Goal: Task Accomplishment & Management: Use online tool/utility

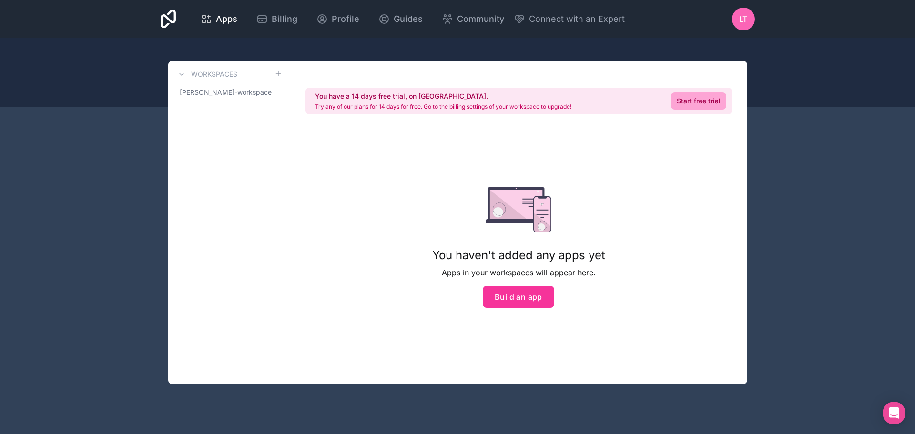
click at [516, 293] on button "Build an app" at bounding box center [517, 297] width 71 height 22
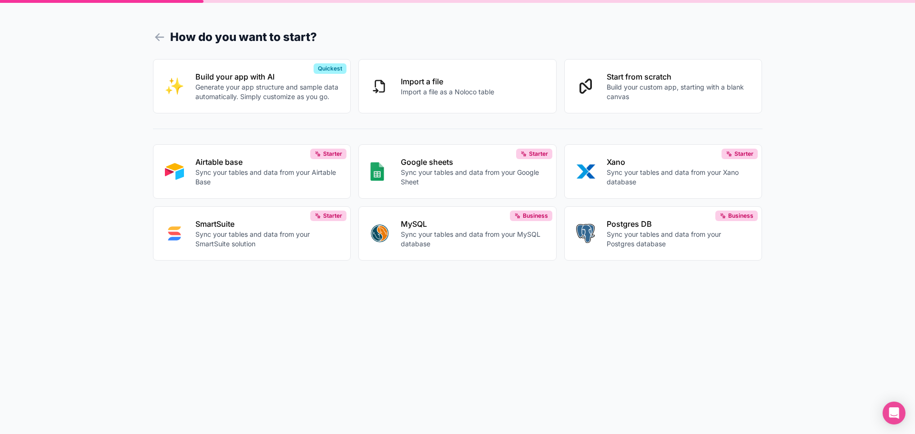
click at [664, 100] on button "Start from scratch Build your custom app, starting with a blank canvas" at bounding box center [663, 86] width 198 height 54
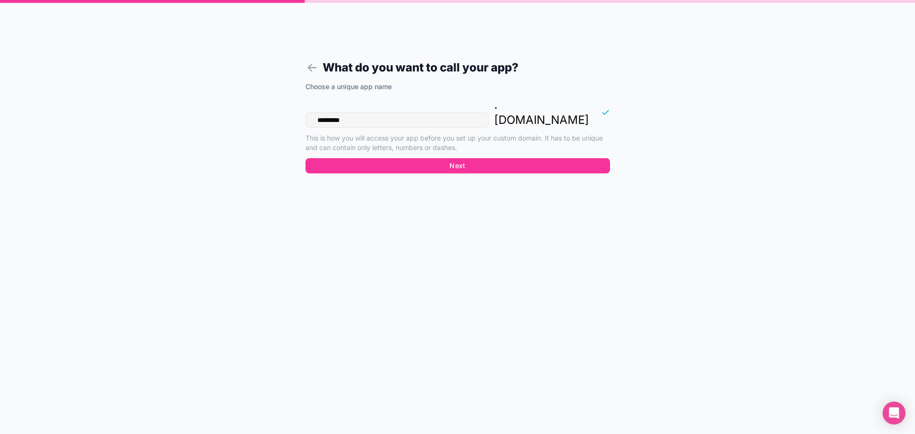
click at [484, 158] on button "Next" at bounding box center [457, 165] width 304 height 15
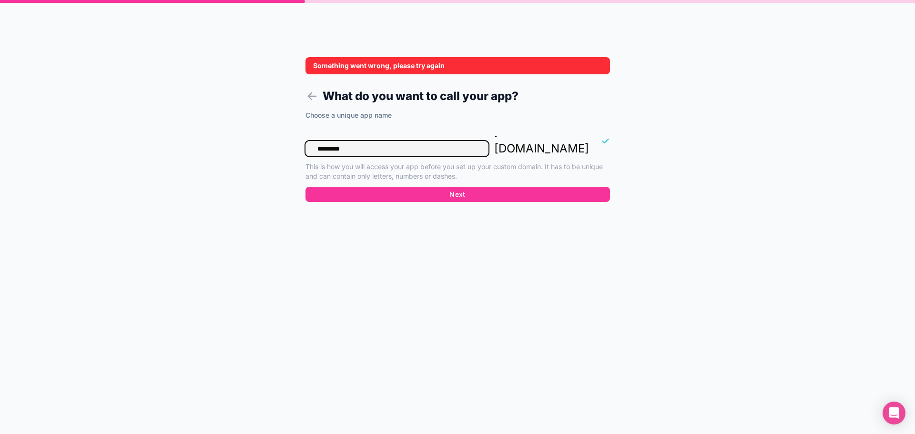
click at [369, 141] on input "*********" at bounding box center [396, 148] width 183 height 15
click at [229, 135] on div "Something went wrong, please try again What do you want to call your app? Choos…" at bounding box center [457, 217] width 915 height 434
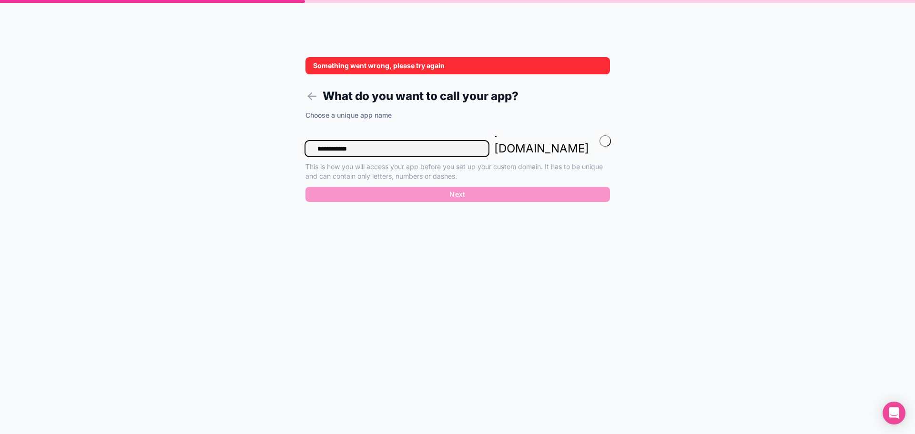
type input "**********"
click at [444, 182] on div "**********" at bounding box center [457, 159] width 304 height 97
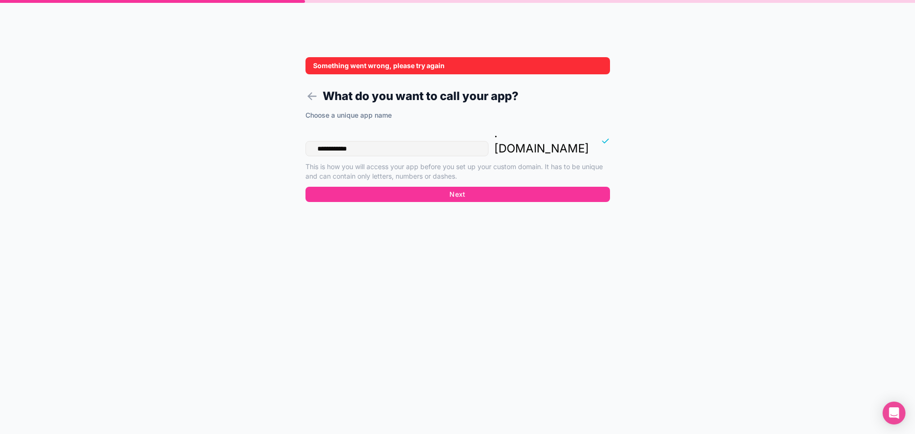
click at [445, 187] on button "Next" at bounding box center [457, 194] width 304 height 15
drag, startPoint x: 308, startPoint y: 65, endPoint x: 376, endPoint y: 80, distance: 69.7
click at [402, 70] on div "Something went wrong, please try again" at bounding box center [457, 65] width 304 height 17
drag, startPoint x: 298, startPoint y: 97, endPoint x: 310, endPoint y: 96, distance: 12.0
click at [301, 97] on form "**********" at bounding box center [457, 228] width 365 height 411
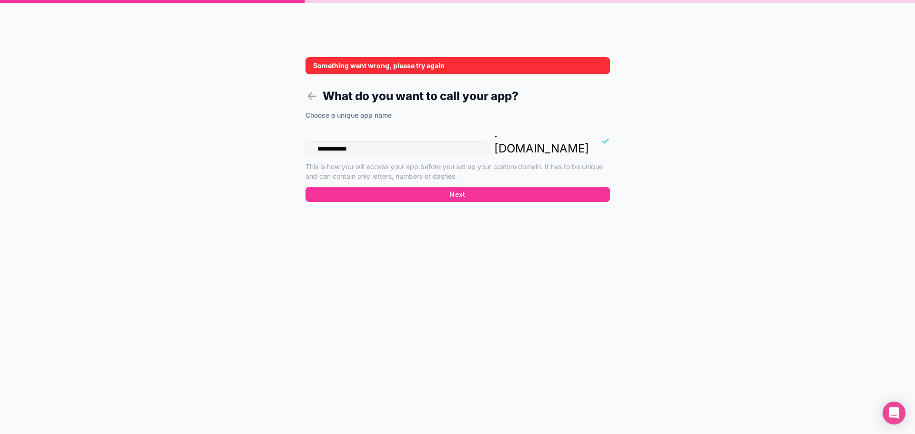
click at [312, 96] on icon at bounding box center [312, 96] width 8 height 0
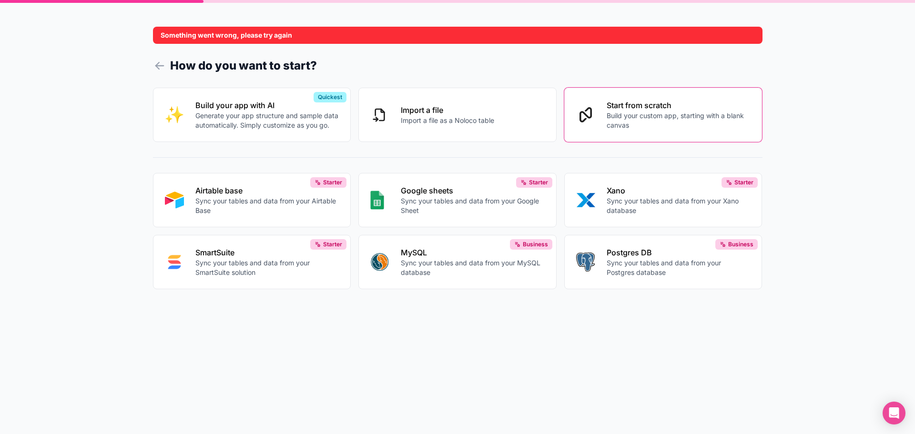
click at [156, 72] on h1 "How do you want to start?" at bounding box center [457, 65] width 609 height 17
click at [156, 71] on icon at bounding box center [159, 65] width 13 height 13
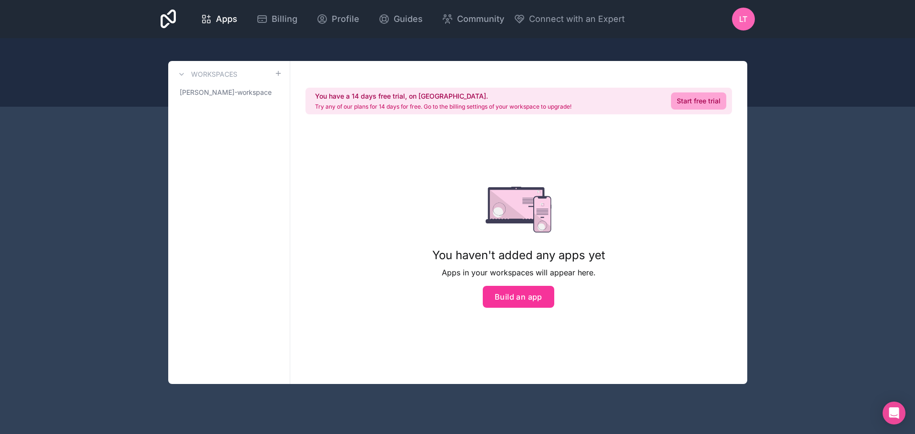
click at [689, 103] on link "Start free trial" at bounding box center [698, 100] width 55 height 17
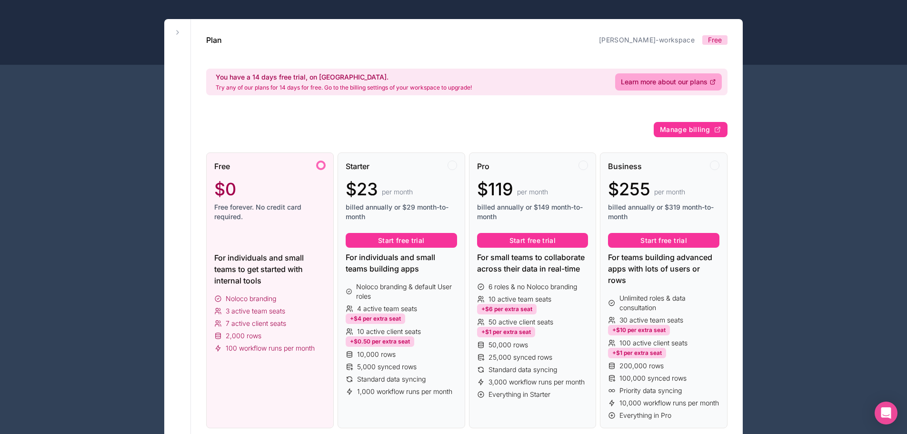
scroll to position [95, 0]
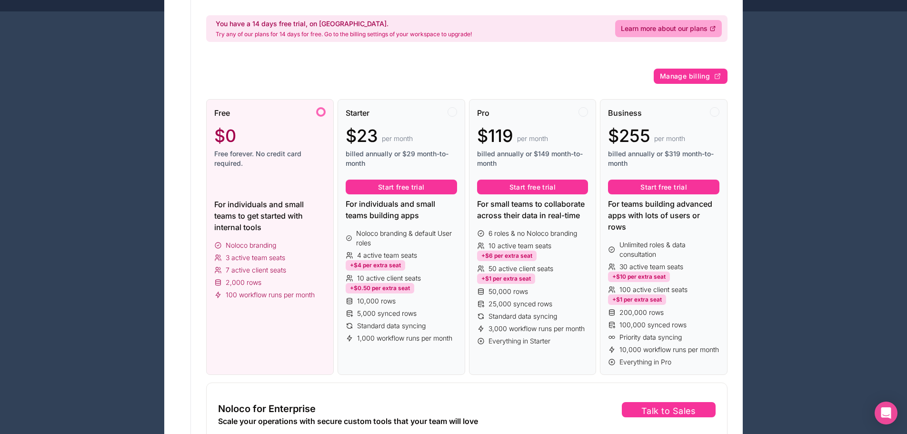
click at [397, 185] on button "Start free trial" at bounding box center [401, 187] width 111 height 15
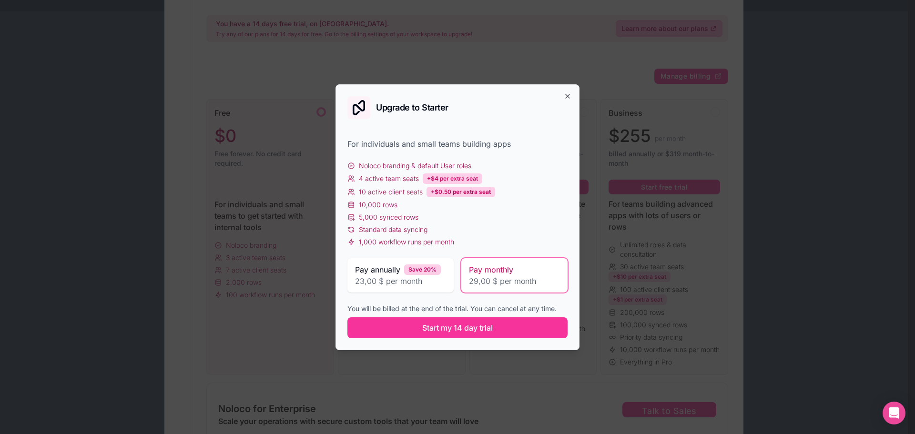
click at [562, 98] on div "Upgrade to Starter" at bounding box center [457, 107] width 220 height 23
click at [565, 96] on icon "button" at bounding box center [567, 96] width 8 height 8
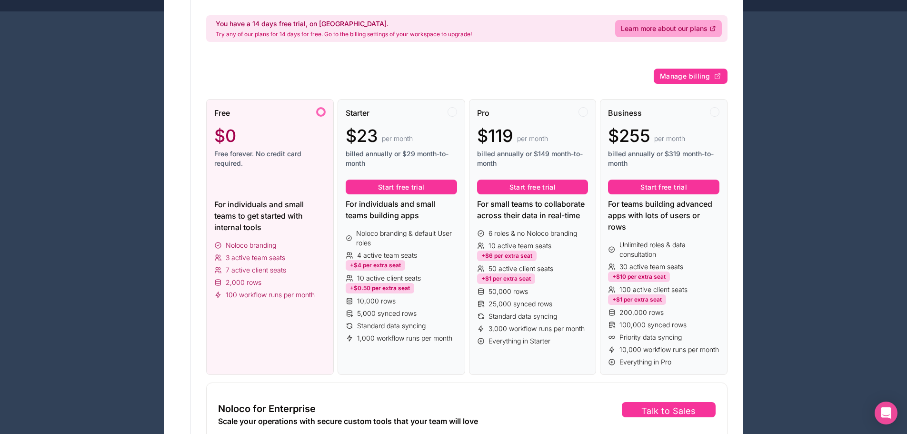
click at [566, 96] on div "Free $0 Free forever. No credit card required. For individuals and small teams …" at bounding box center [467, 288] width 522 height 408
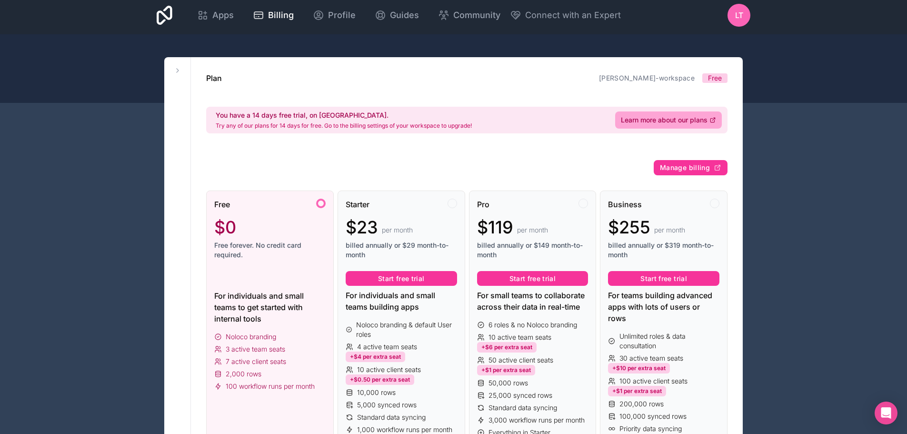
scroll to position [2, 0]
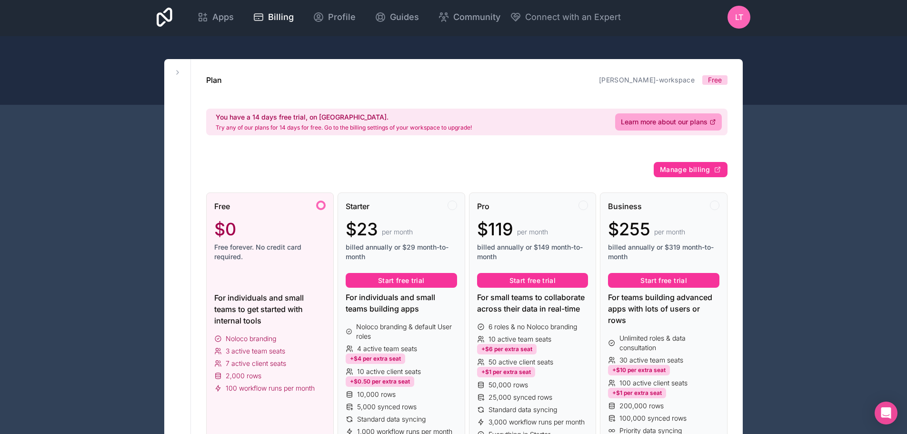
click at [244, 227] on div "$0" at bounding box center [269, 229] width 111 height 19
click at [320, 201] on div at bounding box center [321, 206] width 10 height 10
click at [375, 213] on div "Starter $23 per month billed annually or $29 month-to-month" at bounding box center [401, 235] width 111 height 69
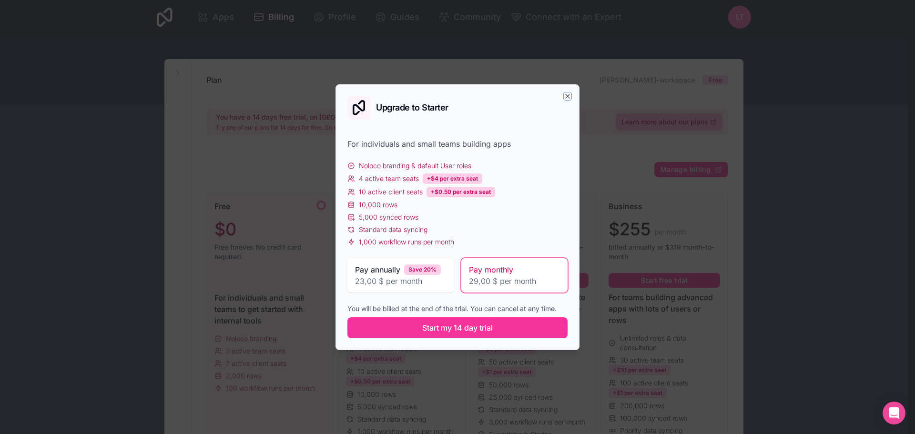
click at [569, 93] on icon "button" at bounding box center [567, 96] width 8 height 8
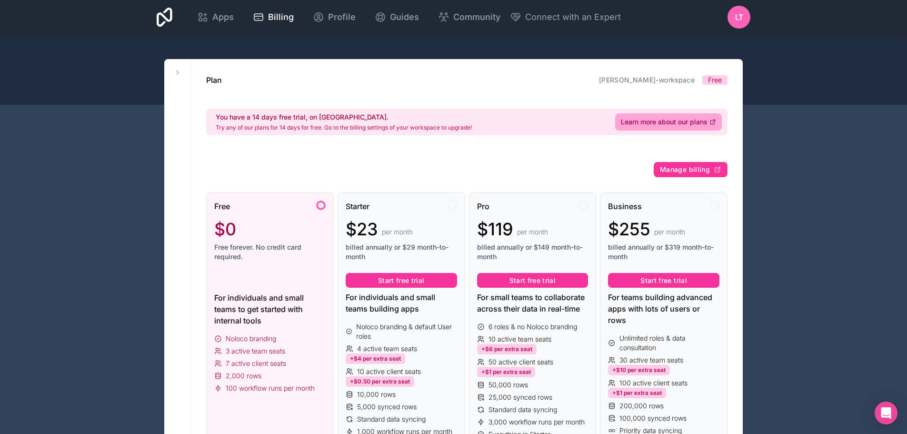
click at [229, 19] on span "Apps" at bounding box center [222, 16] width 21 height 13
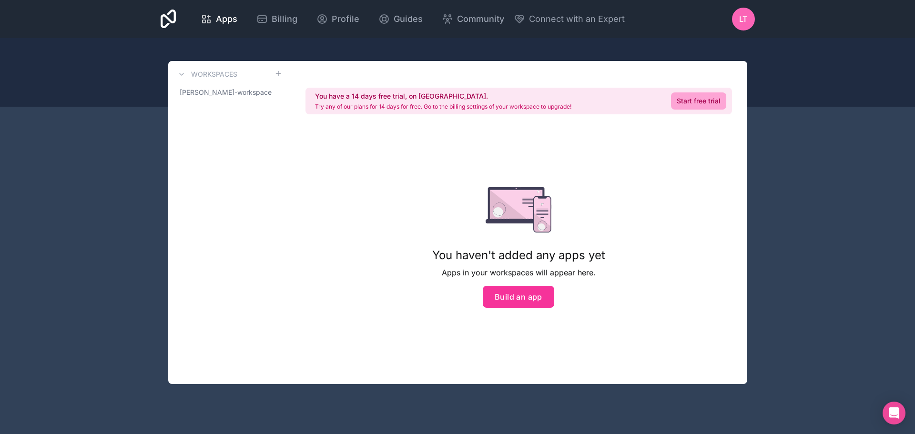
click at [218, 90] on span "[PERSON_NAME]-workspace" at bounding box center [226, 93] width 92 height 10
click at [519, 300] on button "Build an app" at bounding box center [517, 297] width 71 height 22
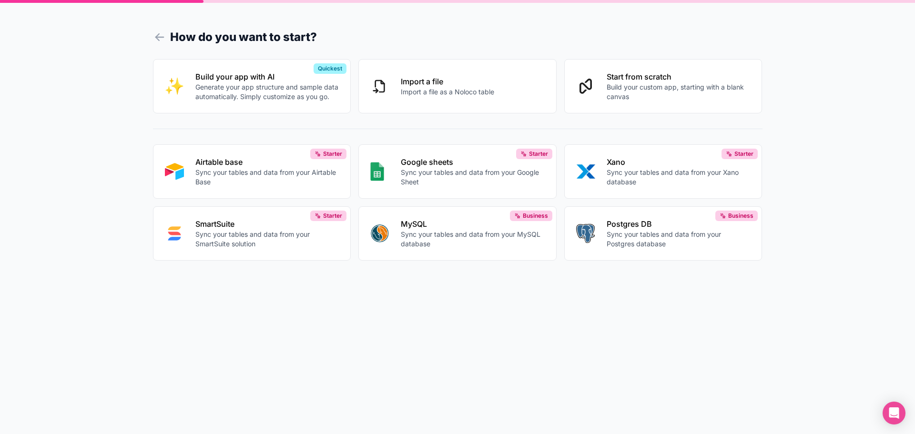
click at [680, 88] on p "Build your custom app, starting with a blank canvas" at bounding box center [678, 91] width 144 height 19
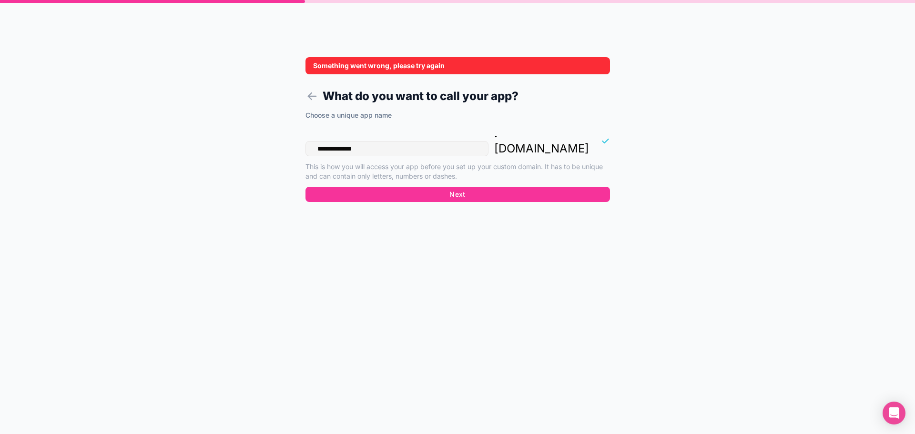
type input "**********"
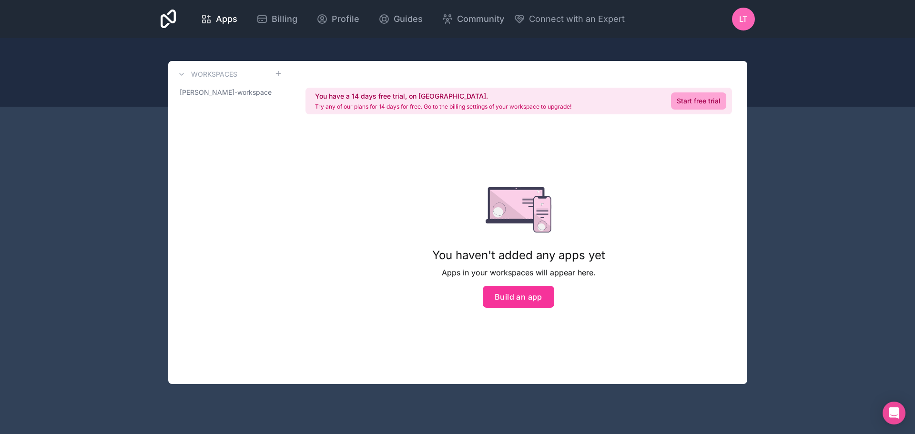
click at [231, 95] on span "[PERSON_NAME]-workspace" at bounding box center [226, 93] width 92 height 10
click at [260, 96] on link "[PERSON_NAME]-workspace" at bounding box center [229, 92] width 106 height 17
drag, startPoint x: 264, startPoint y: 95, endPoint x: 232, endPoint y: 127, distance: 45.1
click at [232, 127] on div "Workspaces luca-troso-workspace" at bounding box center [229, 222] width 122 height 323
click at [466, 21] on span "Community" at bounding box center [480, 18] width 47 height 13
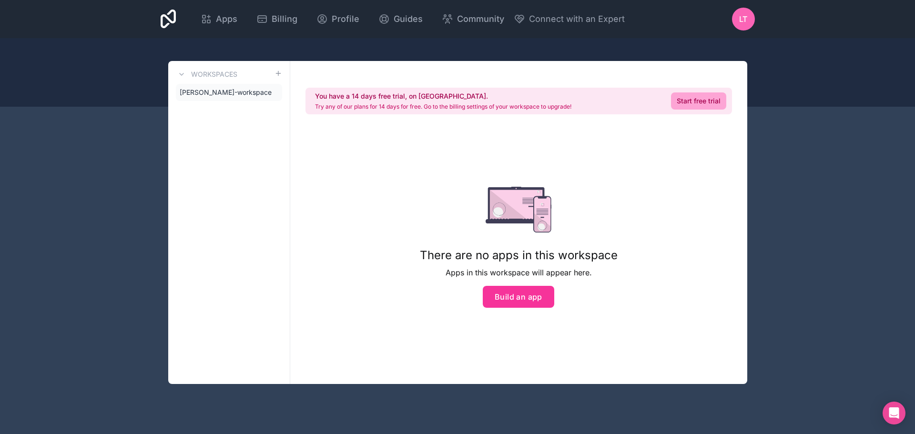
click at [706, 105] on link "Start free trial" at bounding box center [698, 100] width 55 height 17
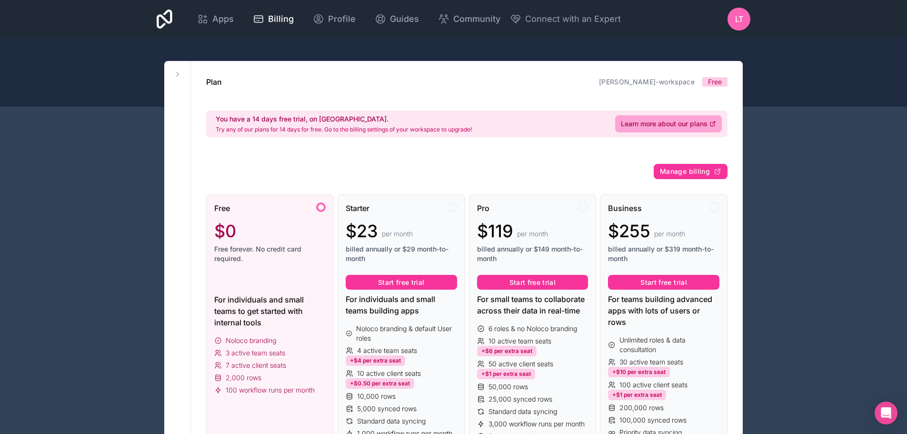
click at [728, 18] on div "LT" at bounding box center [739, 19] width 23 height 23
click at [271, 21] on span "Billing" at bounding box center [281, 18] width 26 height 13
click at [886, 418] on icon "Open Intercom Messenger" at bounding box center [886, 412] width 11 height 11
click at [674, 170] on span "Manage billing" at bounding box center [685, 171] width 50 height 9
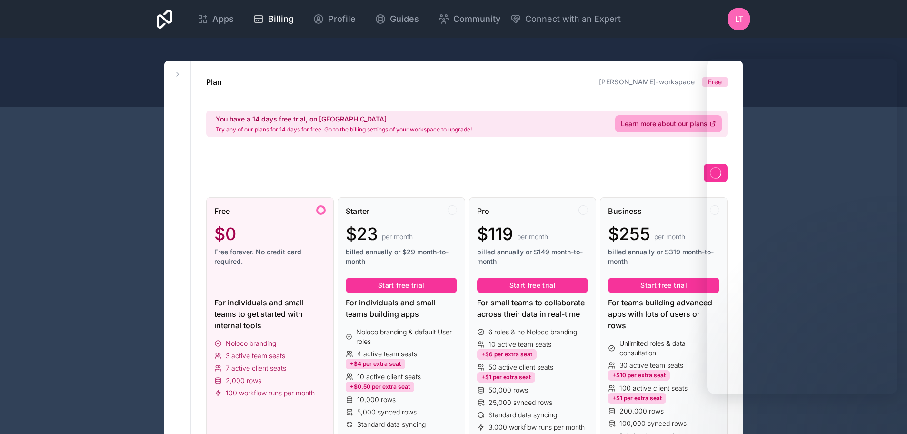
click at [218, 20] on span "Apps" at bounding box center [222, 18] width 21 height 13
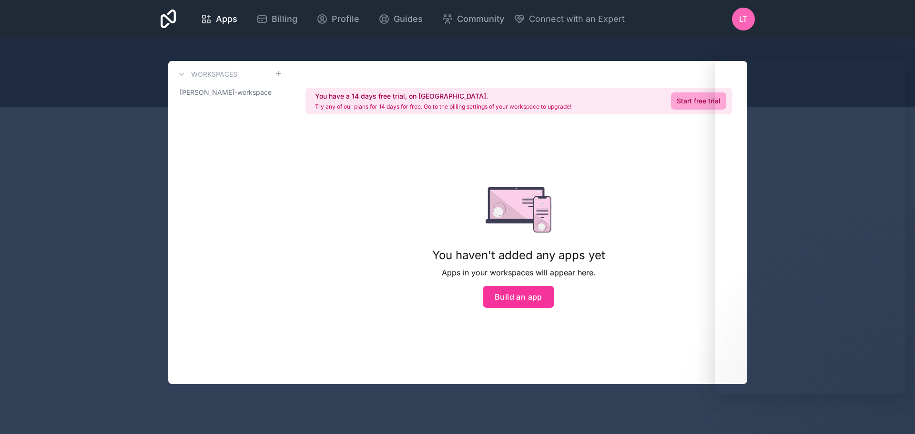
click at [689, 160] on div "You have a 14 days free trial, on [GEOGRAPHIC_DATA]. Try any of our plans for 1…" at bounding box center [518, 222] width 457 height 323
click at [523, 308] on div "You haven't added any apps yet Apps in your workspaces will appear here. Build …" at bounding box center [518, 247] width 203 height 243
click at [523, 303] on button "Build an app" at bounding box center [517, 297] width 71 height 22
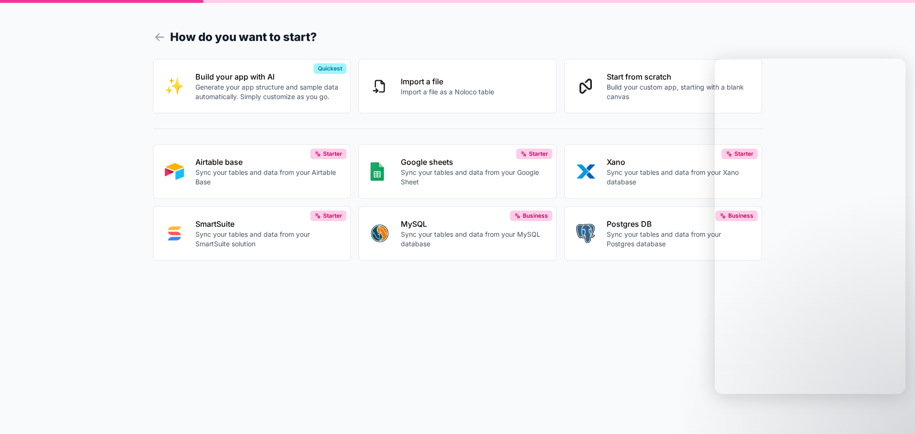
click at [644, 72] on p "Start from scratch" at bounding box center [678, 76] width 144 height 11
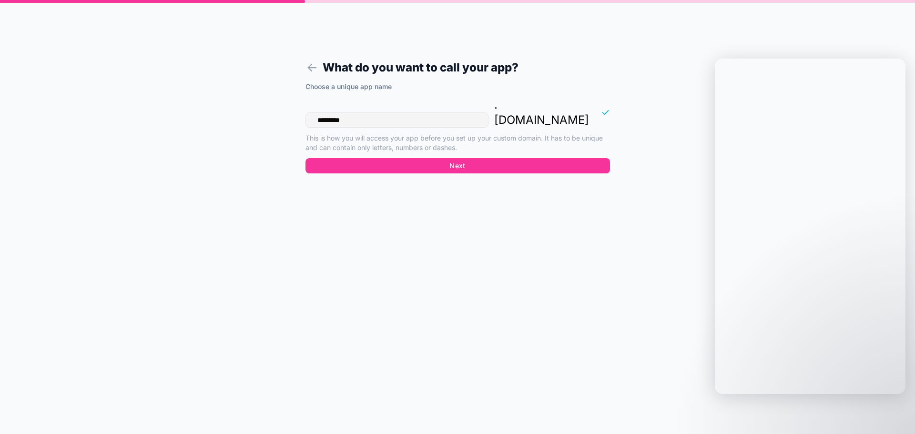
click at [438, 158] on button "Next" at bounding box center [457, 165] width 304 height 15
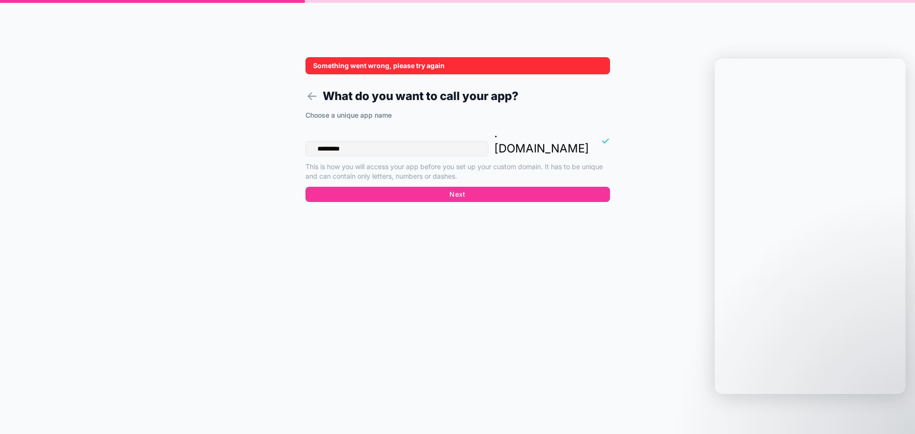
drag, startPoint x: 314, startPoint y: 64, endPoint x: 476, endPoint y: 70, distance: 162.5
click at [485, 71] on div "Something went wrong, please try again" at bounding box center [457, 65] width 304 height 17
drag, startPoint x: 400, startPoint y: 65, endPoint x: 323, endPoint y: 67, distance: 77.2
click at [323, 67] on div "Something went wrong, please try again" at bounding box center [457, 65] width 304 height 17
click at [293, 70] on form "Something went wrong, please try again What do you want to call your app? Choos…" at bounding box center [457, 228] width 365 height 411
